Goal: Use online tool/utility: Utilize a website feature to perform a specific function

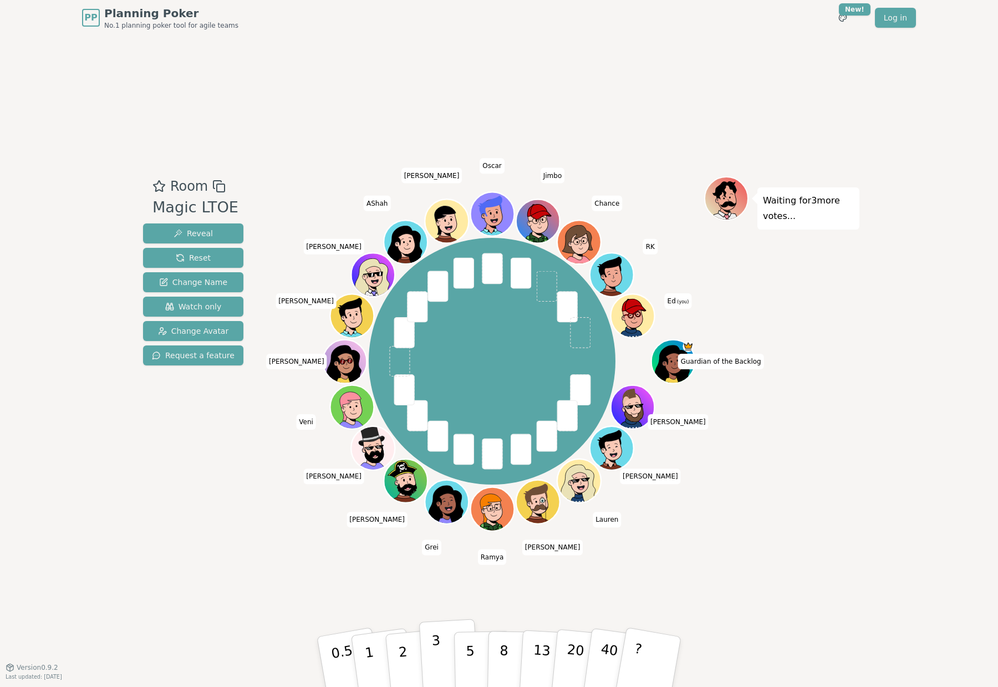
click at [444, 657] on button "3" at bounding box center [449, 662] width 60 height 86
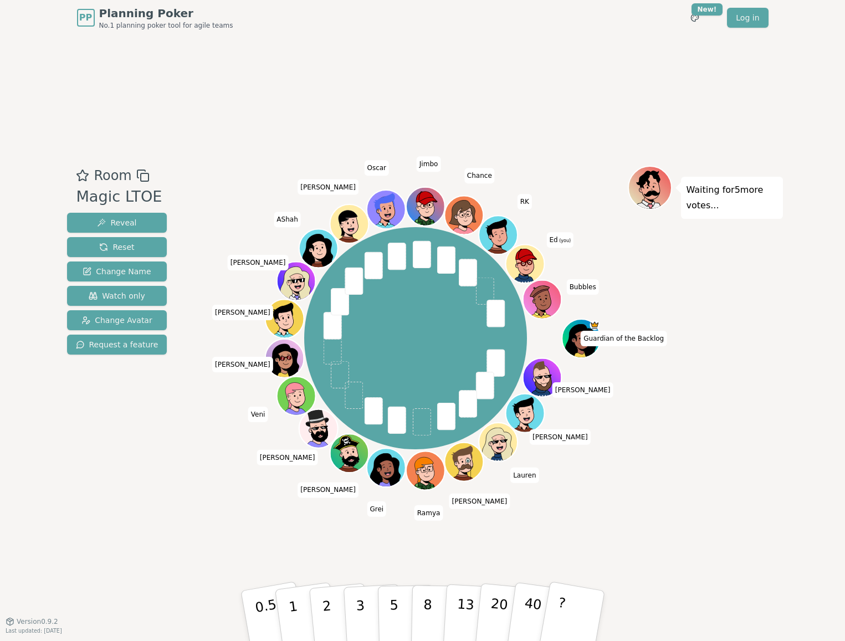
click at [93, 125] on div "Room Magic LTOE Reveal Reset Change Name Watch only Change Avatar Request a fea…" at bounding box center [423, 328] width 721 height 586
click at [333, 606] on button "2" at bounding box center [339, 617] width 63 height 88
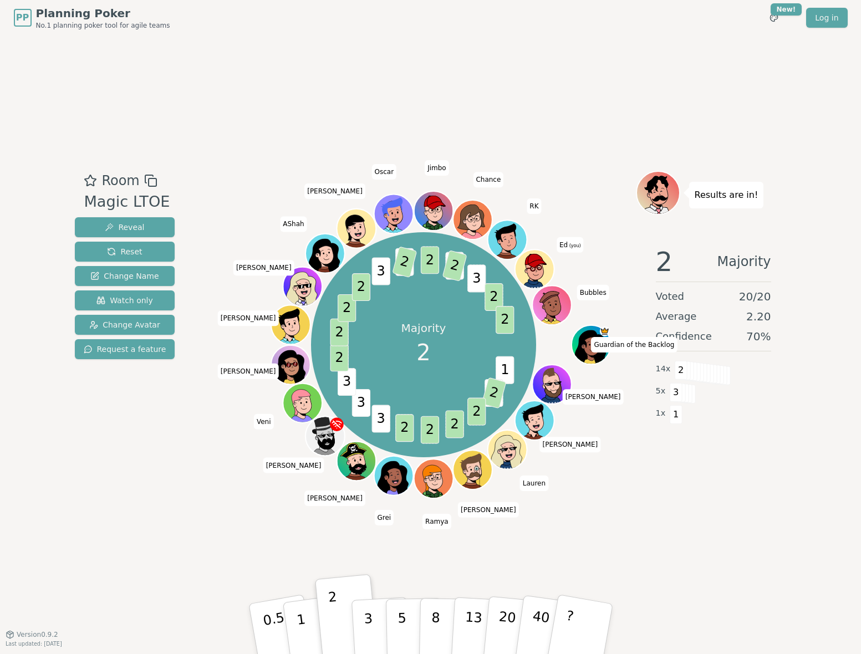
click at [842, 371] on div "PP Planning Poker No.1 planning poker tool for agile teams Toggle theme New! Lo…" at bounding box center [430, 327] width 861 height 654
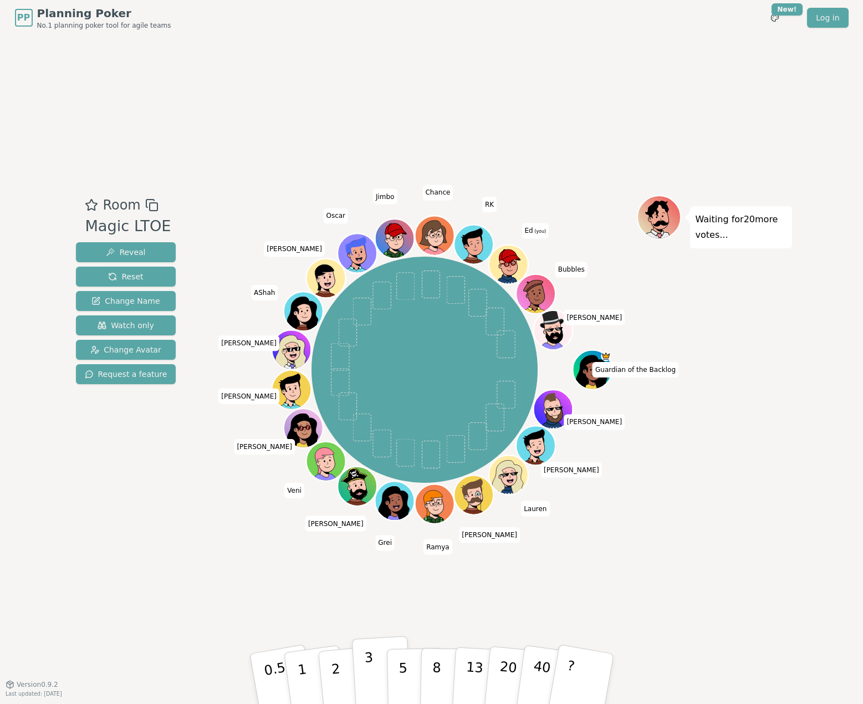
click at [377, 680] on button "3" at bounding box center [381, 679] width 60 height 86
click at [334, 668] on p "2" at bounding box center [336, 680] width 14 height 60
click at [350, 668] on button "2" at bounding box center [348, 679] width 63 height 88
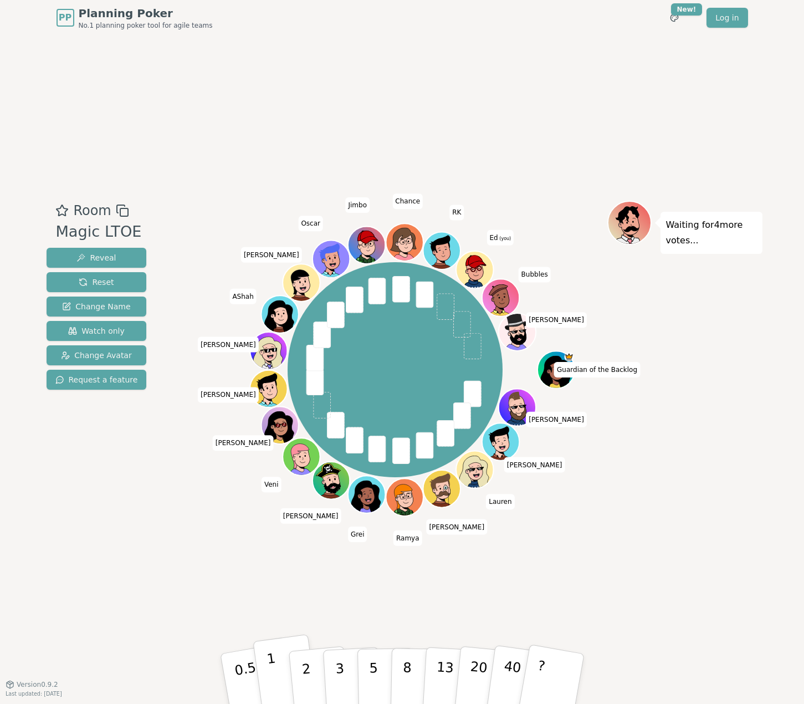
click at [272, 671] on p "1" at bounding box center [274, 680] width 17 height 60
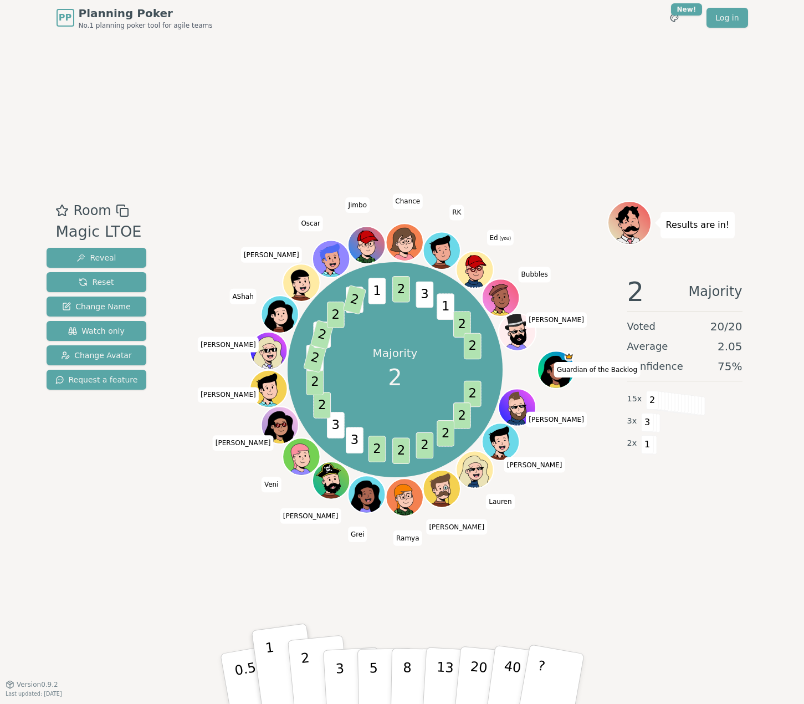
drag, startPoint x: 299, startPoint y: 685, endPoint x: 304, endPoint y: 681, distance: 6.7
click at [299, 685] on button "2" at bounding box center [318, 679] width 63 height 88
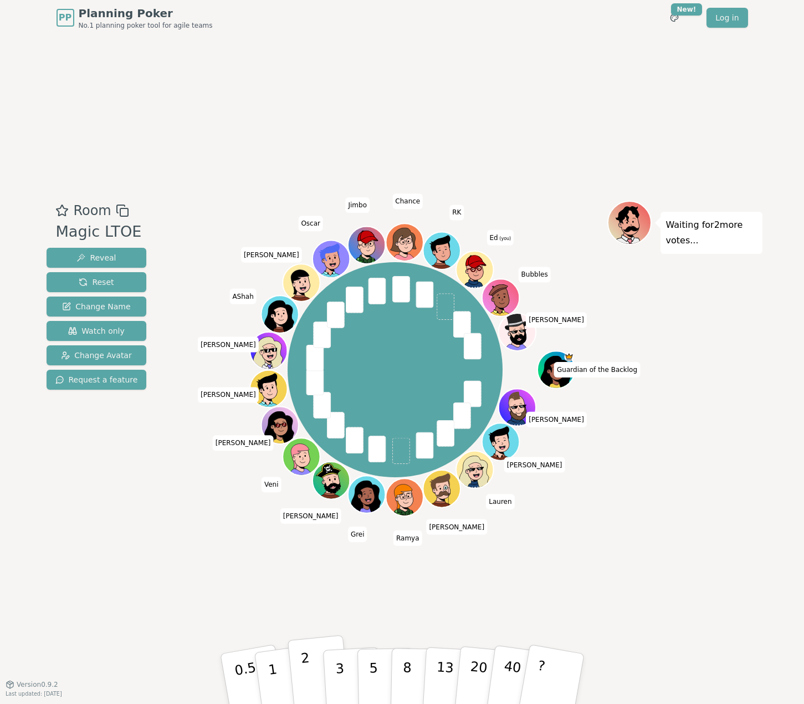
click at [309, 669] on button "2" at bounding box center [318, 679] width 63 height 88
